Goal: Task Accomplishment & Management: Complete application form

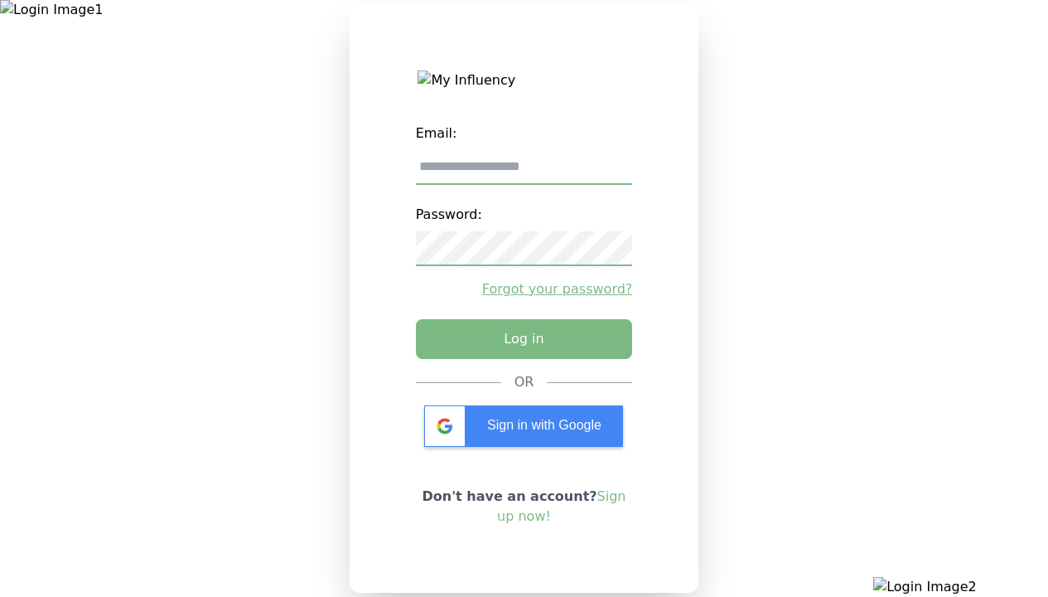
click at [524, 173] on input "email" at bounding box center [524, 167] width 217 height 35
type input "**********"
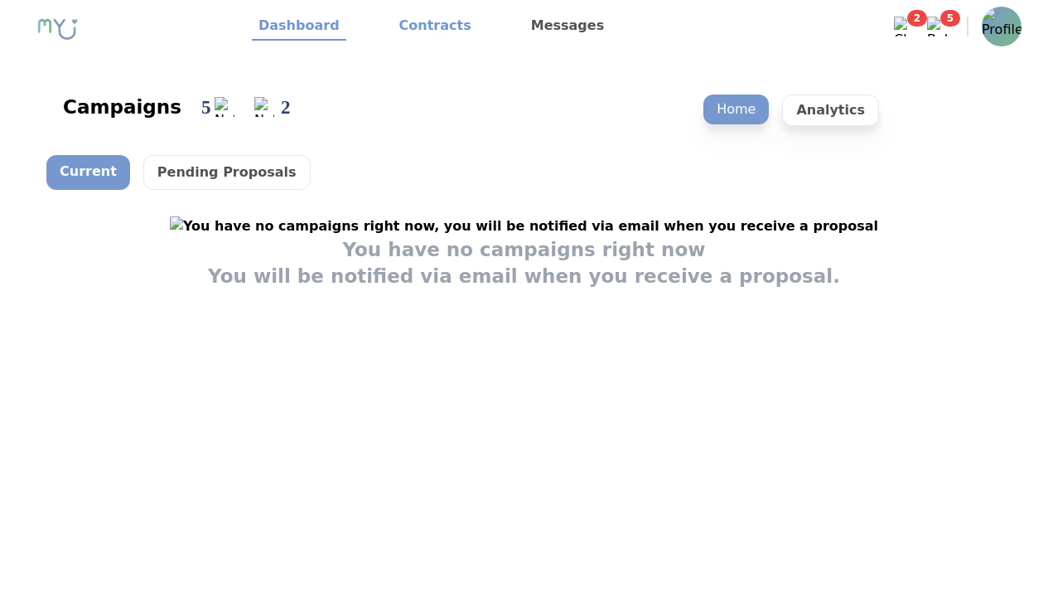
click at [425, 27] on link "Contracts" at bounding box center [435, 26] width 85 height 28
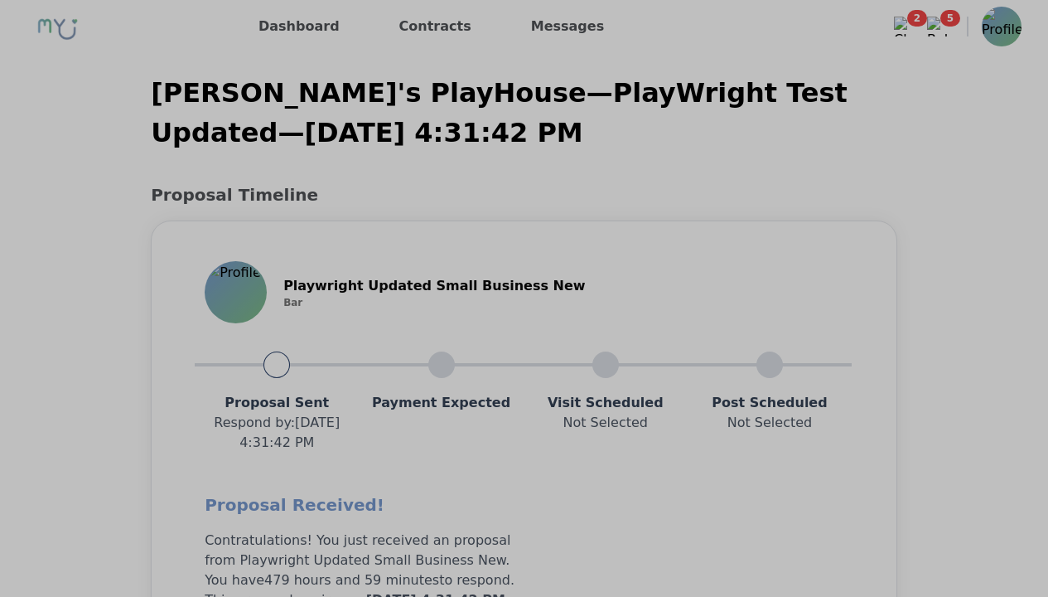
scroll to position [1327, 0]
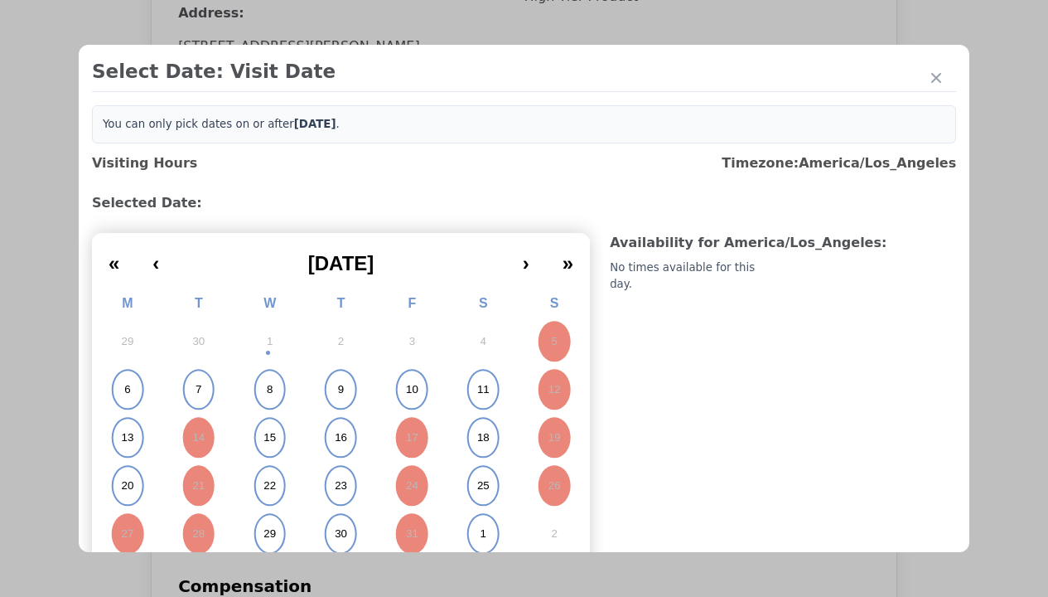
click at [268, 437] on abbr "15" at bounding box center [269, 437] width 12 height 15
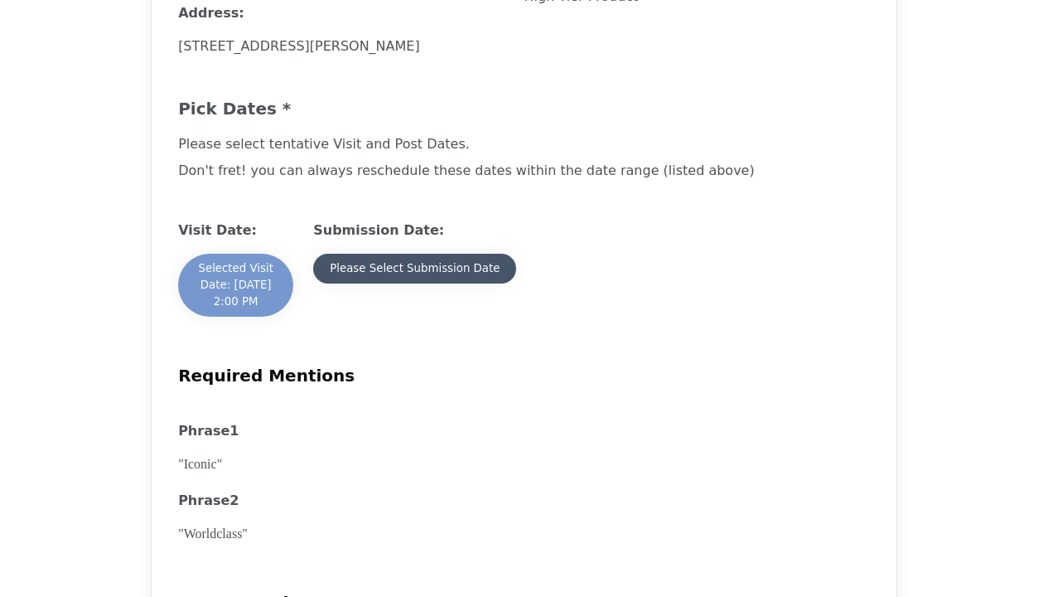
click at [413, 277] on div "Please Select Submission Date" at bounding box center [415, 268] width 170 height 17
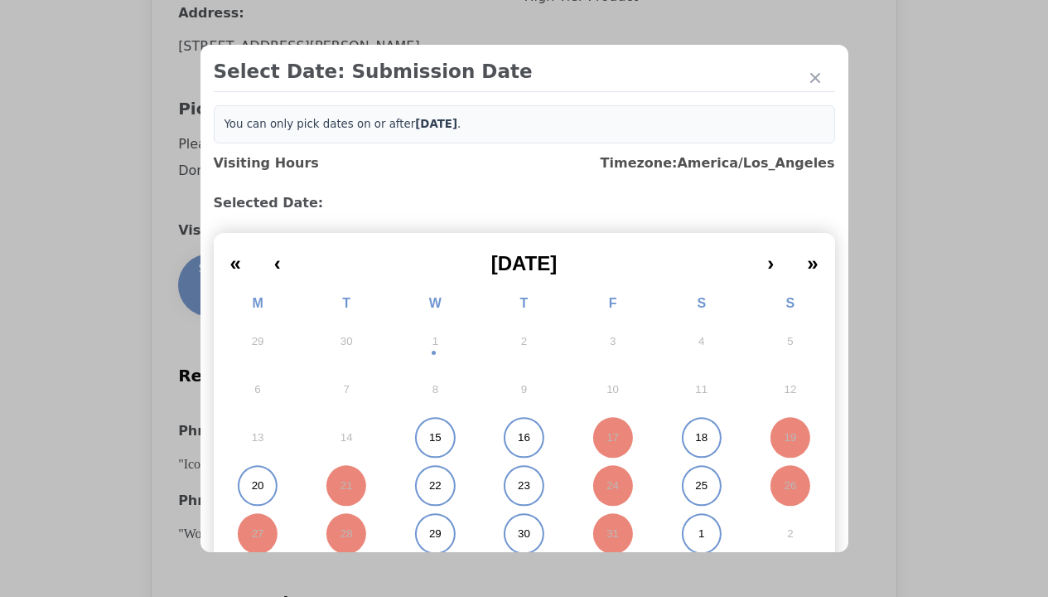
click at [429, 437] on abbr "15" at bounding box center [435, 437] width 12 height 15
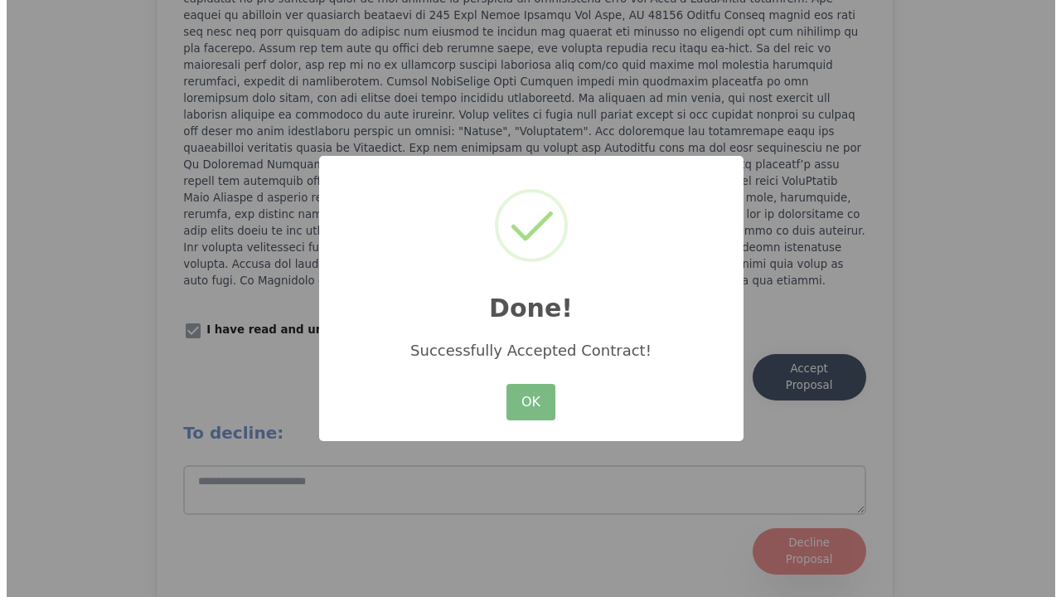
scroll to position [2299, 0]
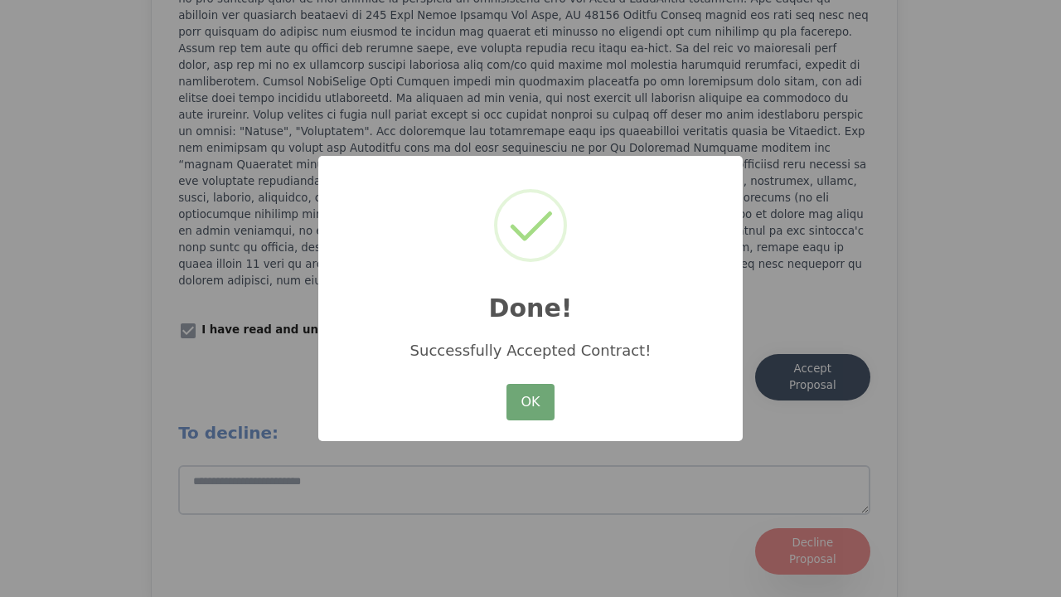
click at [530, 403] on button "OK" at bounding box center [530, 402] width 48 height 36
